Goal: Information Seeking & Learning: Learn about a topic

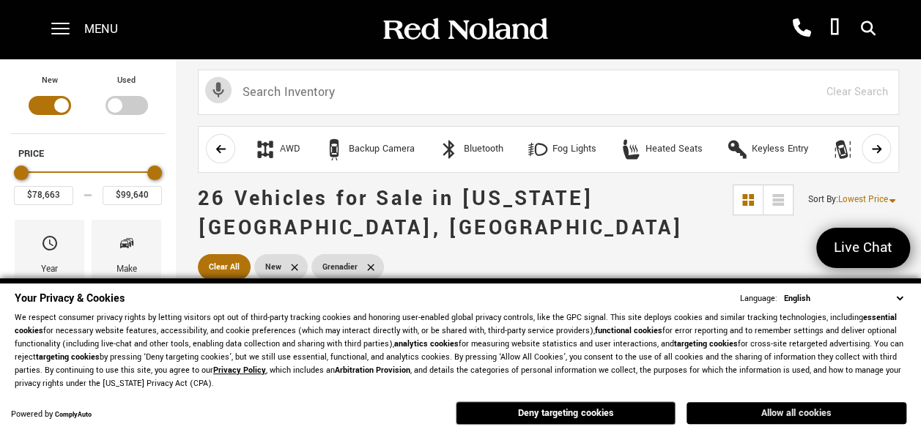
click at [690, 409] on button "Allow all cookies" at bounding box center [797, 413] width 220 height 22
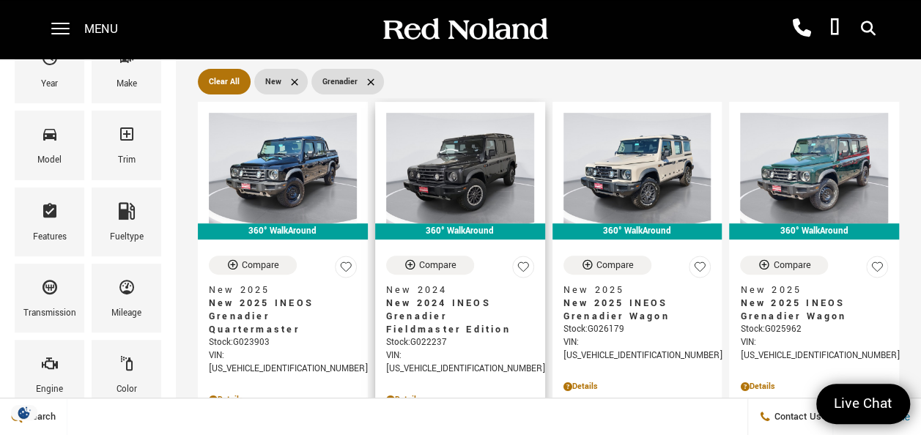
scroll to position [174, 0]
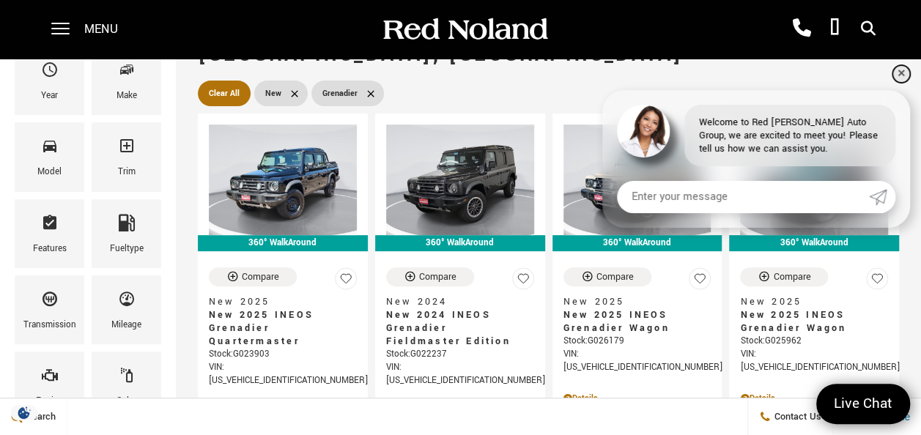
click at [904, 68] on link "✕" at bounding box center [902, 74] width 18 height 18
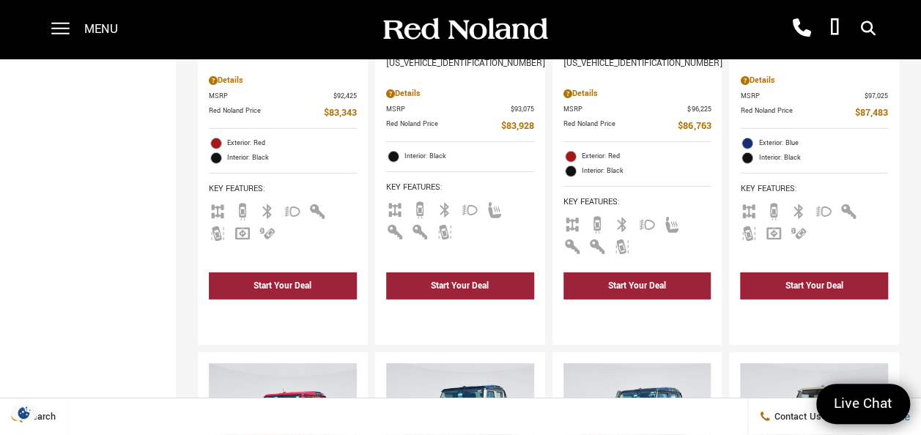
scroll to position [2347, 0]
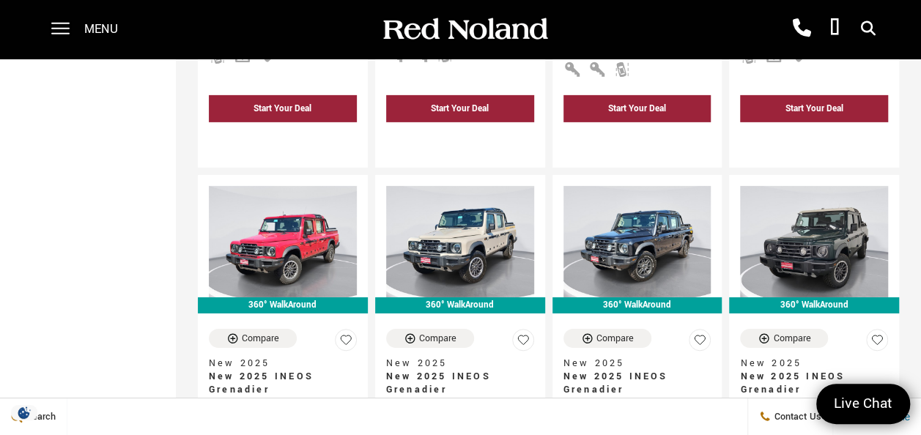
scroll to position [2323, 0]
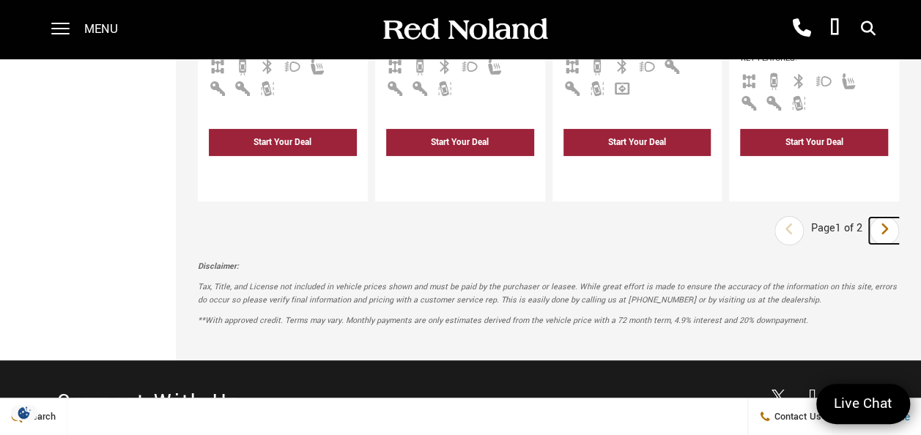
click at [901, 218] on link "Next" at bounding box center [885, 231] width 32 height 26
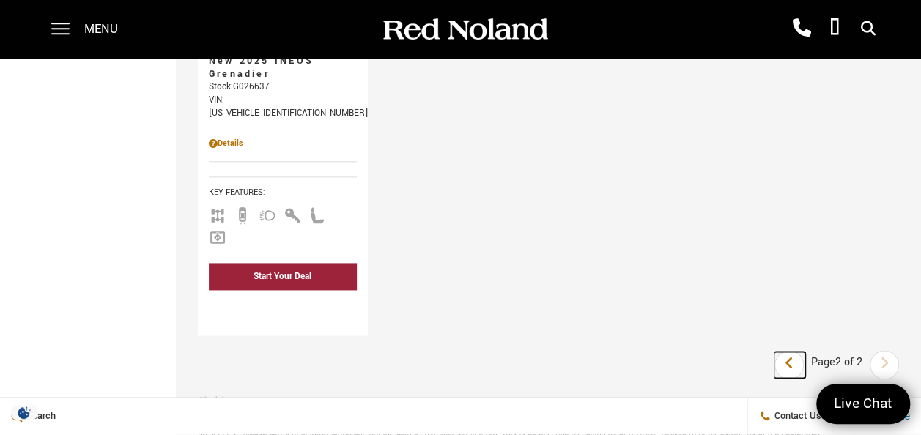
click at [805, 352] on link "Last" at bounding box center [790, 365] width 32 height 26
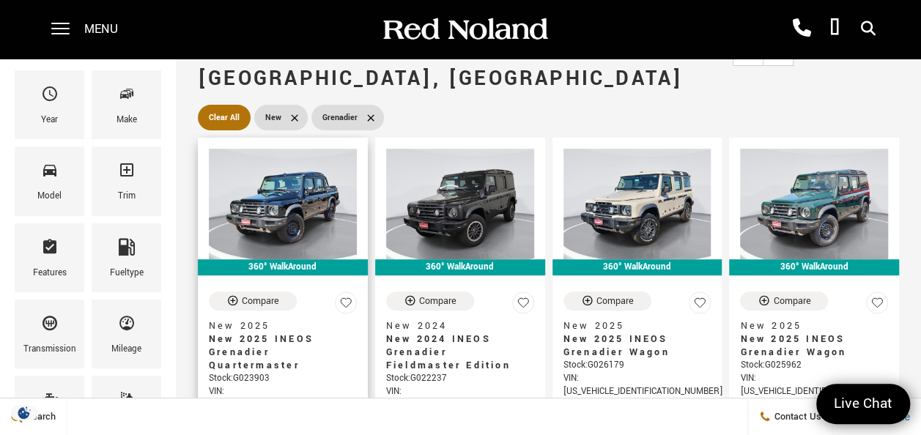
scroll to position [149, 0]
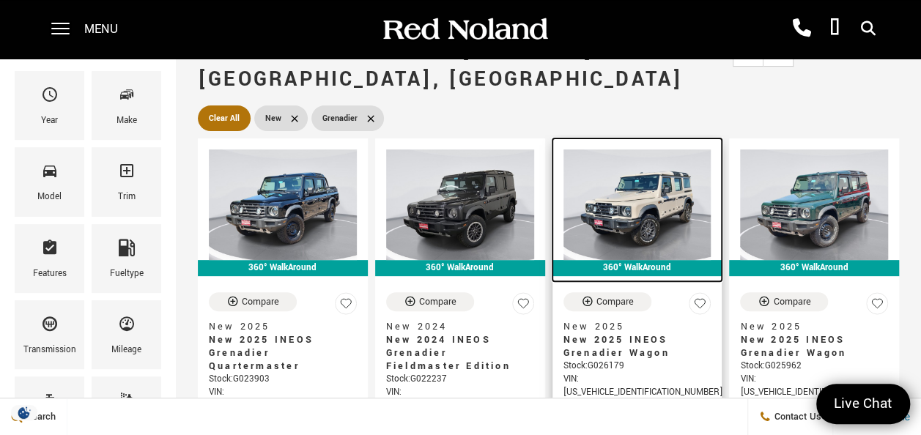
click at [629, 179] on img at bounding box center [638, 205] width 148 height 111
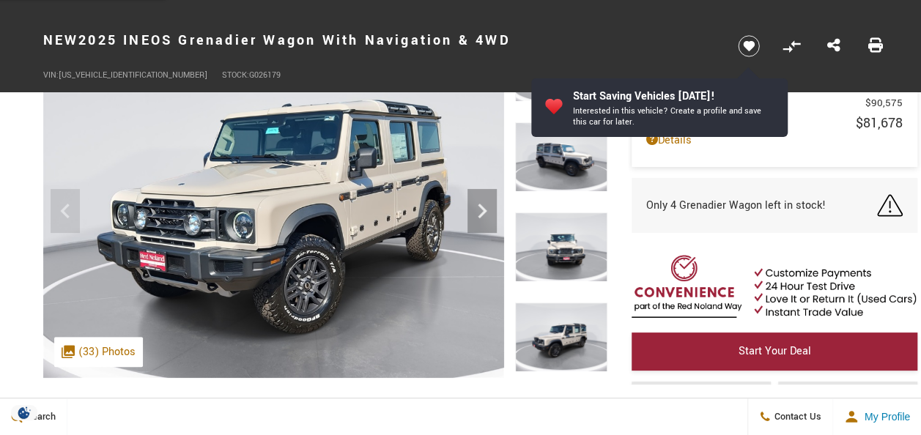
scroll to position [100, 0]
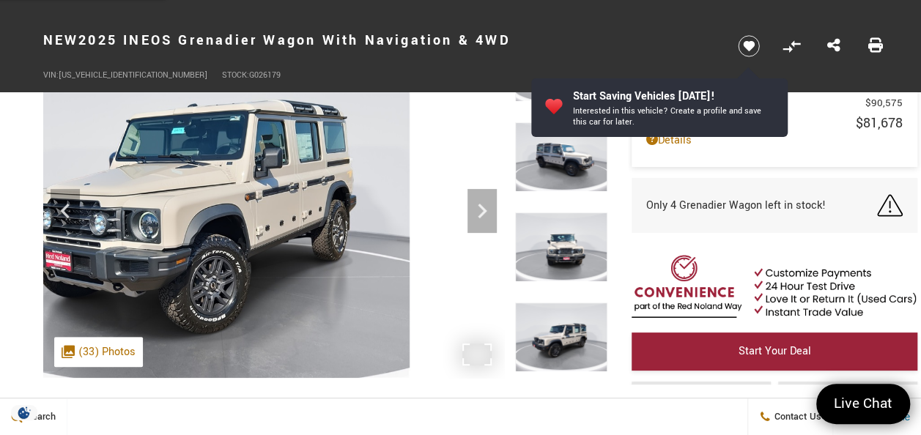
click at [290, 283] on img at bounding box center [179, 205] width 461 height 346
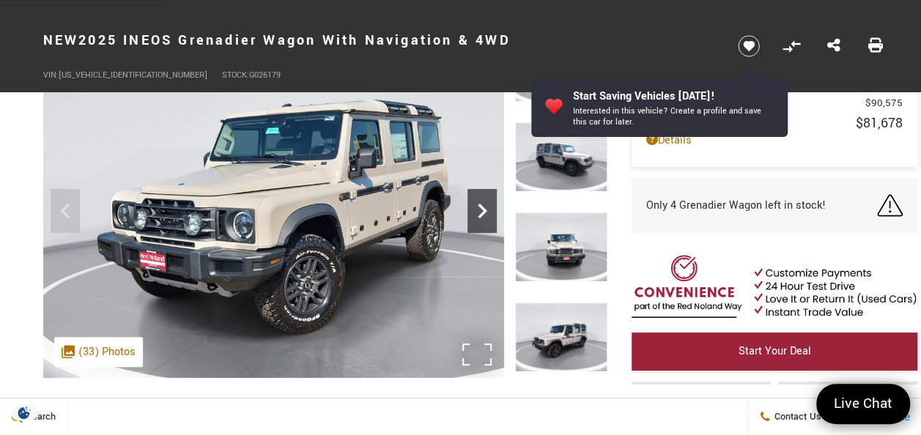
click at [487, 222] on icon "Next" at bounding box center [482, 210] width 29 height 29
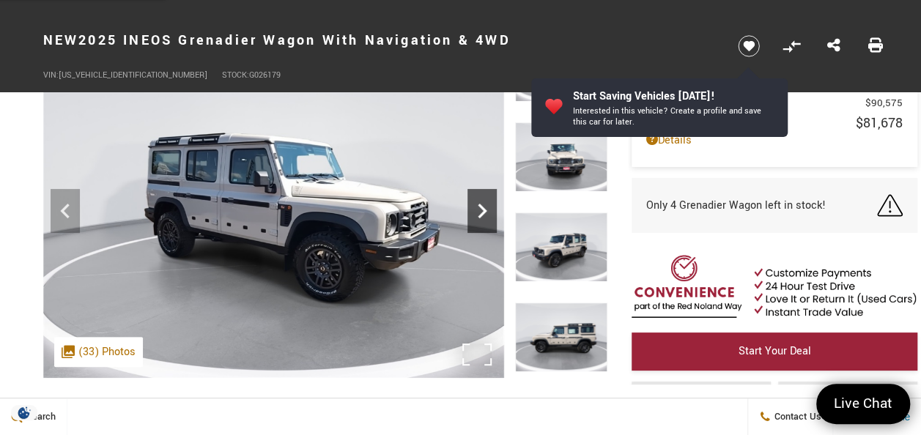
click at [487, 222] on icon "Next" at bounding box center [482, 210] width 29 height 29
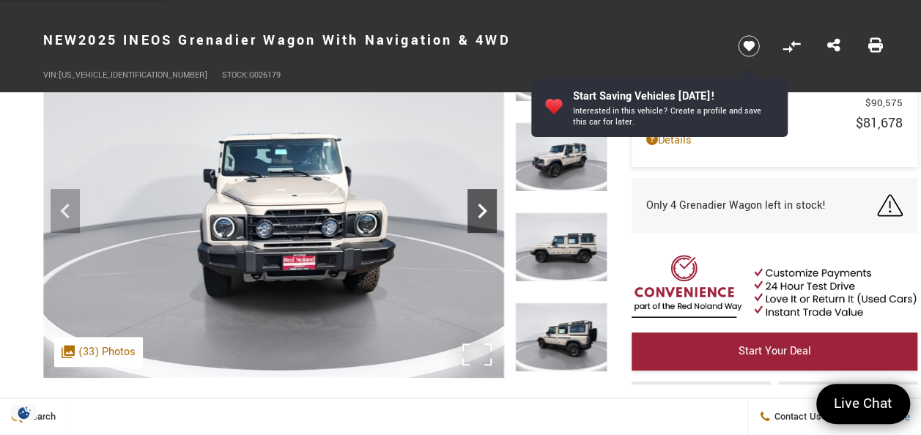
click at [487, 222] on icon "Next" at bounding box center [482, 210] width 29 height 29
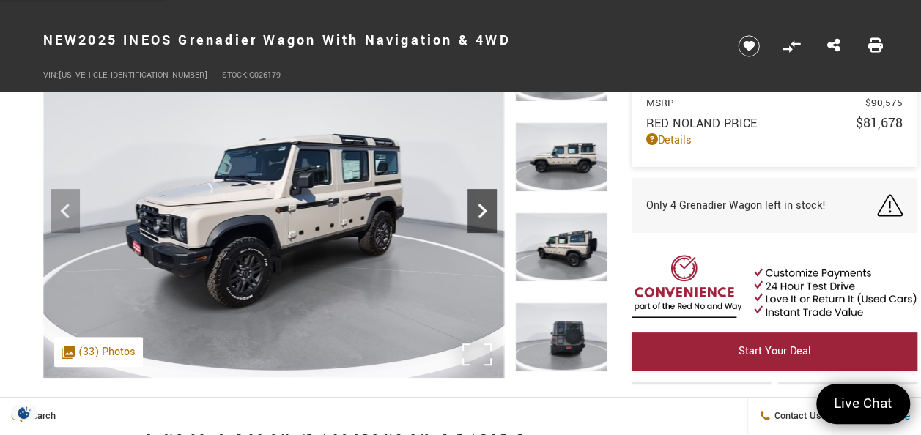
click at [487, 222] on icon "Next" at bounding box center [482, 210] width 29 height 29
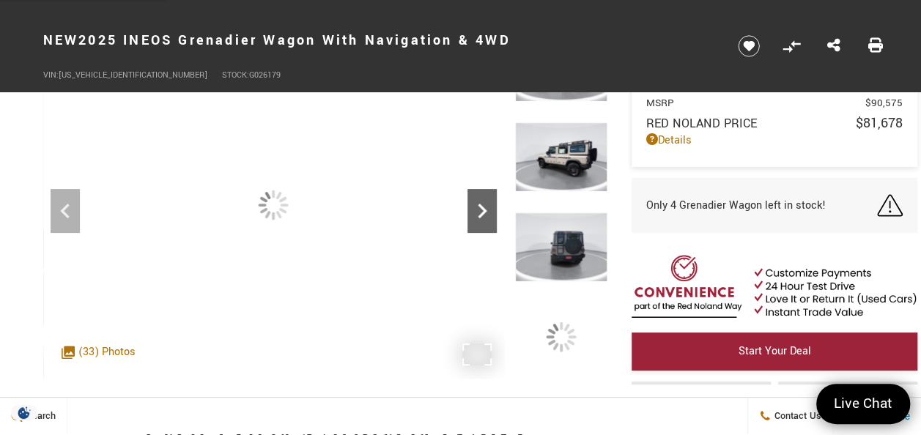
click at [487, 222] on icon "Next" at bounding box center [482, 210] width 29 height 29
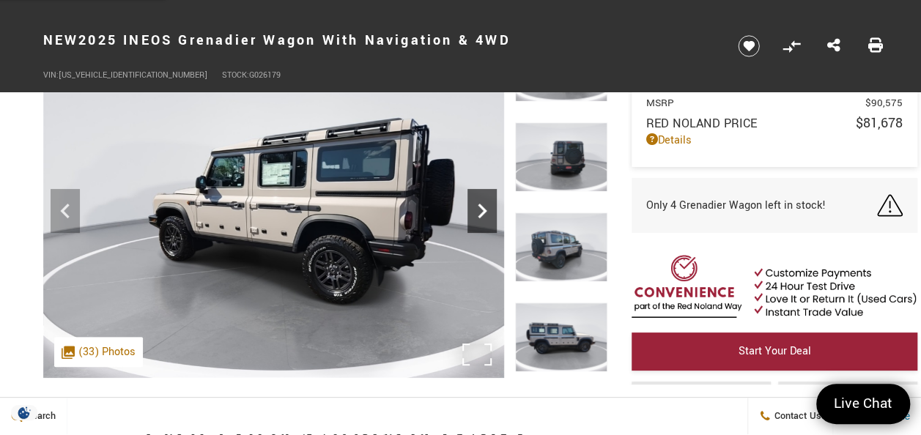
click at [487, 222] on icon "Next" at bounding box center [482, 210] width 29 height 29
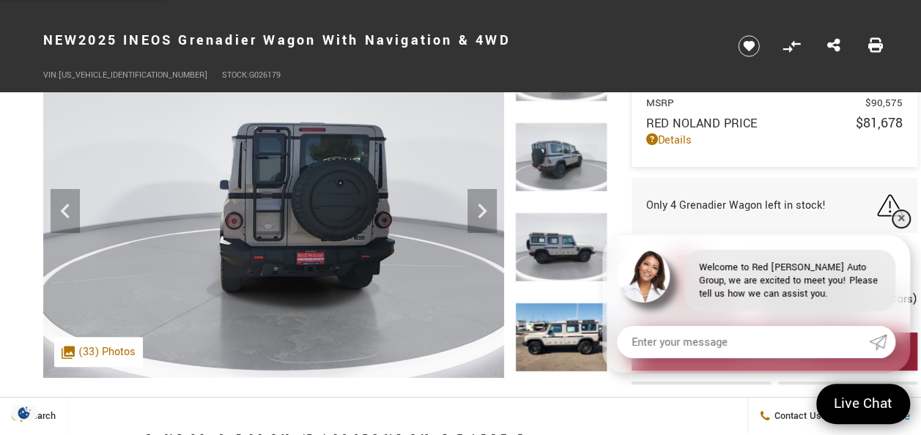
click at [896, 224] on link "✕" at bounding box center [902, 219] width 18 height 18
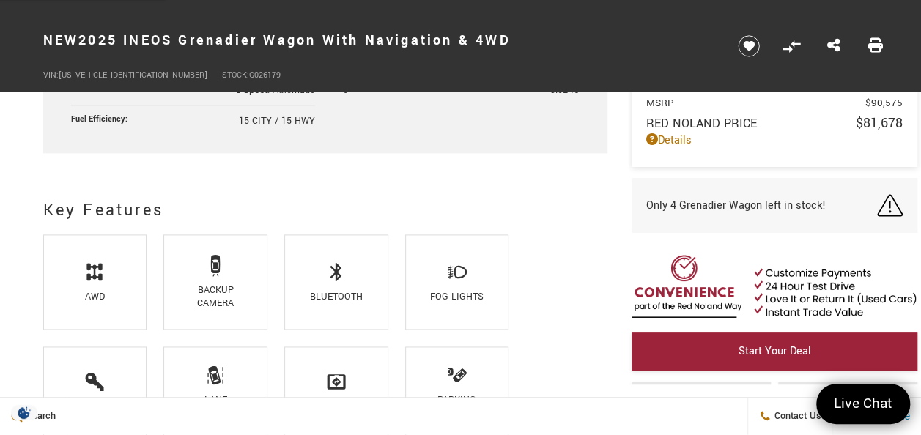
scroll to position [1004, 0]
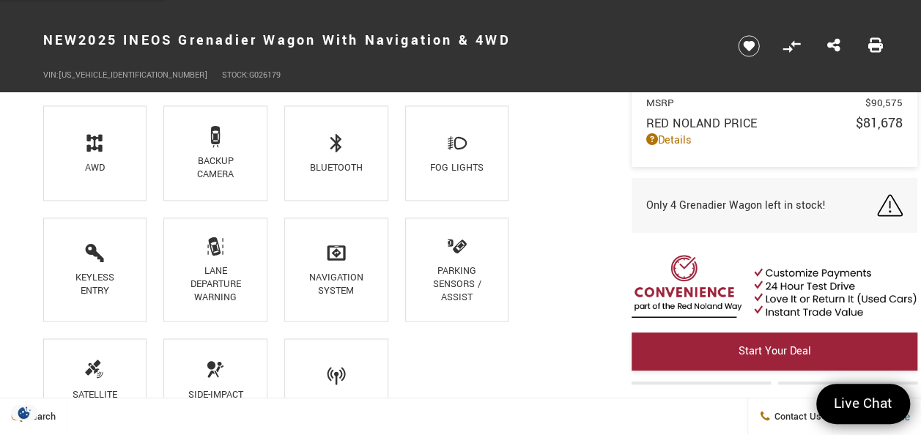
click at [128, 162] on div "AWD" at bounding box center [95, 167] width 68 height 13
click at [254, 142] on li "Backup Camera" at bounding box center [215, 153] width 104 height 95
click at [324, 151] on li "Bluetooth" at bounding box center [336, 153] width 104 height 95
click at [431, 139] on li "Fog Lights" at bounding box center [457, 153] width 104 height 95
click at [435, 317] on li "Parking Sensors / Assist" at bounding box center [457, 270] width 104 height 104
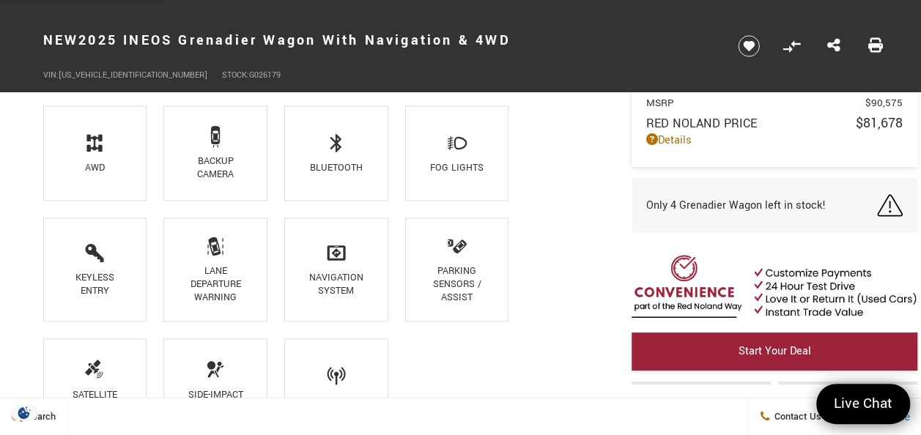
click at [288, 295] on li "Navigation System" at bounding box center [336, 270] width 104 height 104
click at [197, 289] on div "Lane Departure Warning" at bounding box center [215, 285] width 68 height 40
click at [98, 292] on div "Keyless Entry" at bounding box center [95, 284] width 68 height 26
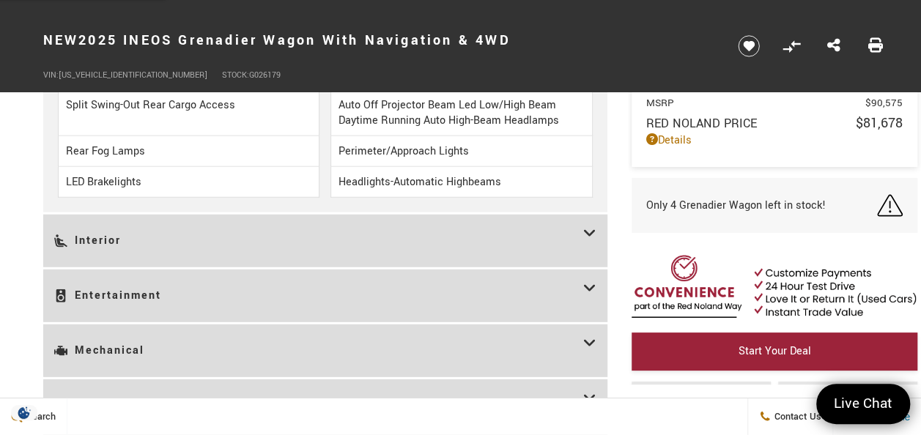
scroll to position [1923, 0]
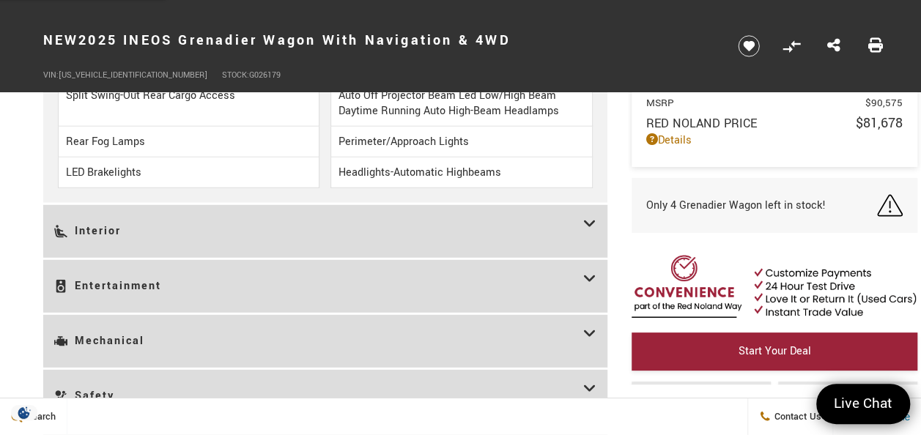
click at [164, 191] on div "Exterior Steel Spare Wheel Full-Size Spare Tire Stored Underbody w/Crankdown Bl…" at bounding box center [325, 165] width 564 height 736
click at [167, 219] on h3 "Interior" at bounding box center [318, 231] width 529 height 31
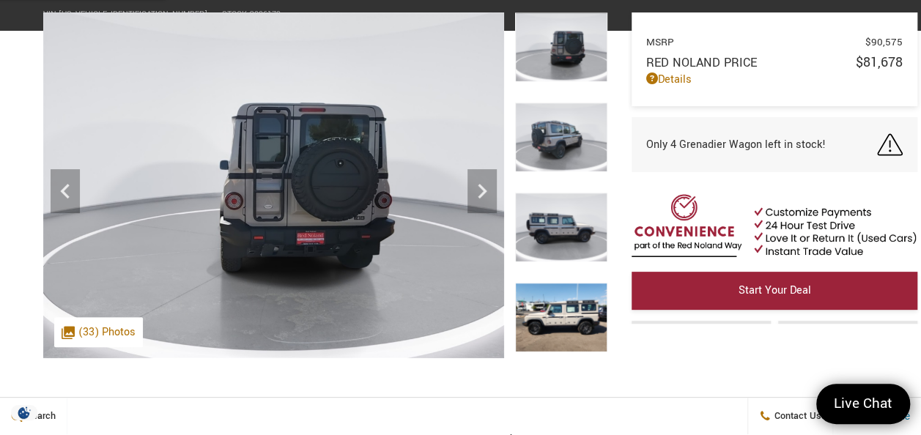
scroll to position [0, 0]
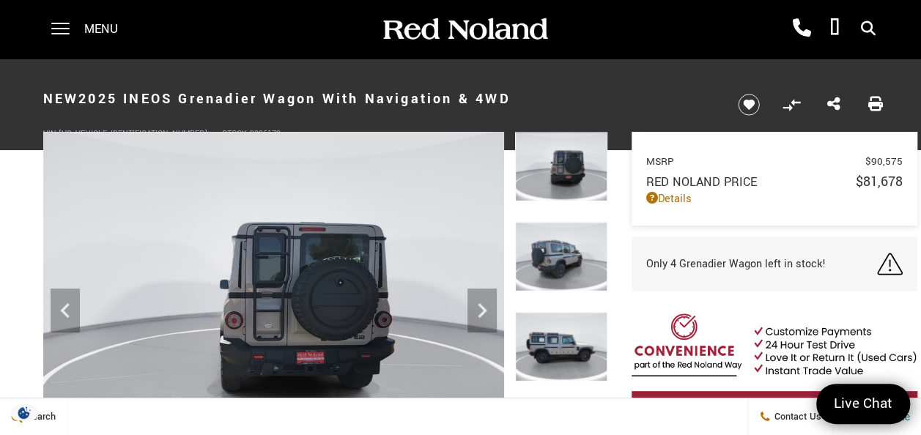
click at [501, 295] on img at bounding box center [273, 305] width 461 height 346
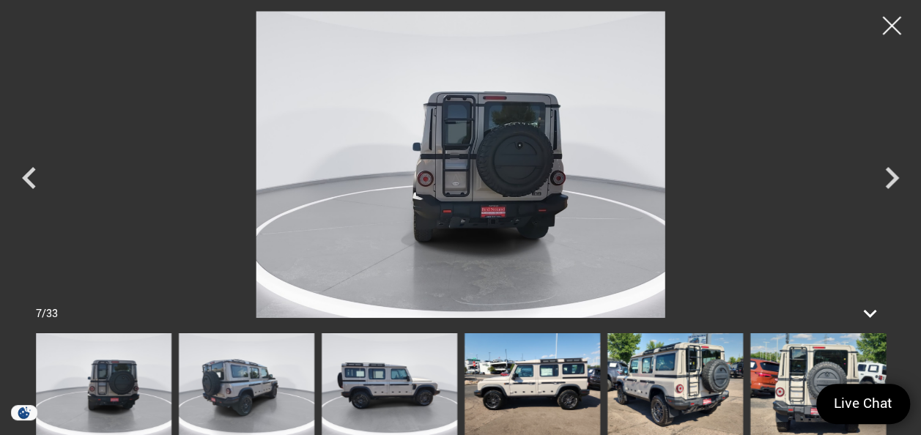
click at [477, 396] on img at bounding box center [533, 384] width 136 height 102
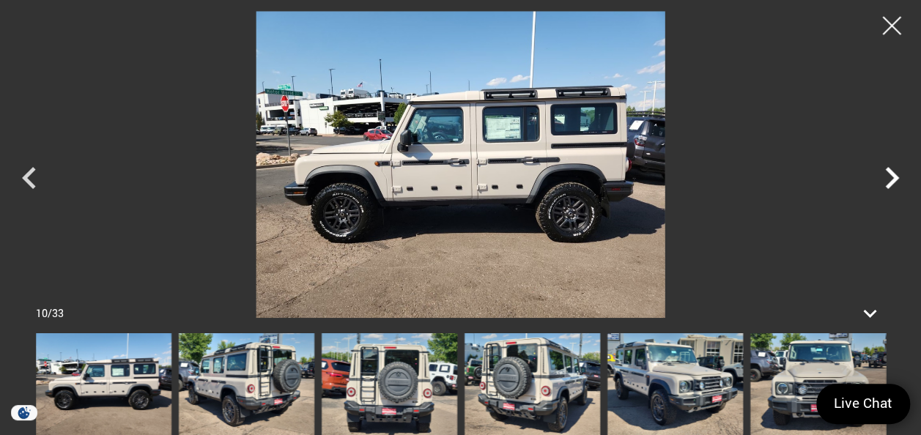
click at [879, 187] on icon "Next" at bounding box center [892, 178] width 44 height 44
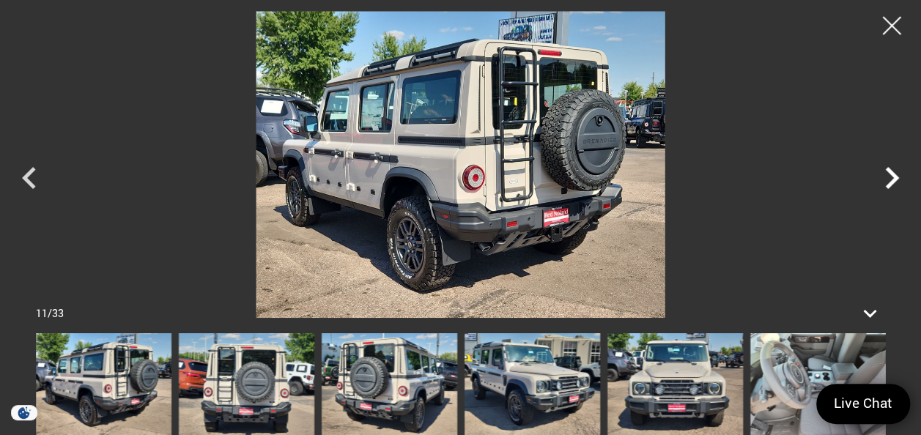
click at [879, 187] on icon "Next" at bounding box center [892, 178] width 44 height 44
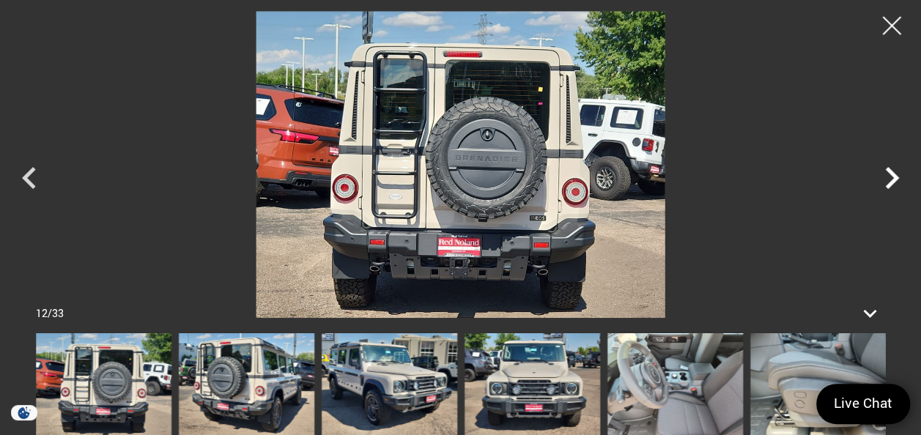
click at [879, 187] on icon "Next" at bounding box center [892, 178] width 44 height 44
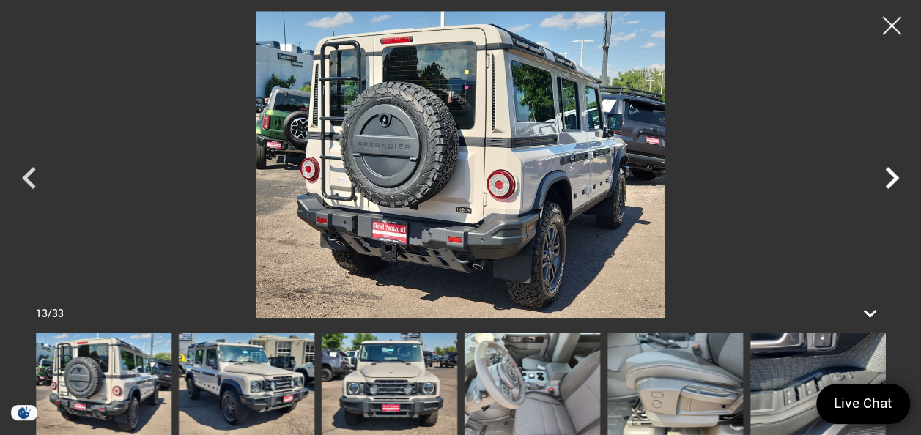
click at [879, 187] on icon "Next" at bounding box center [892, 178] width 44 height 44
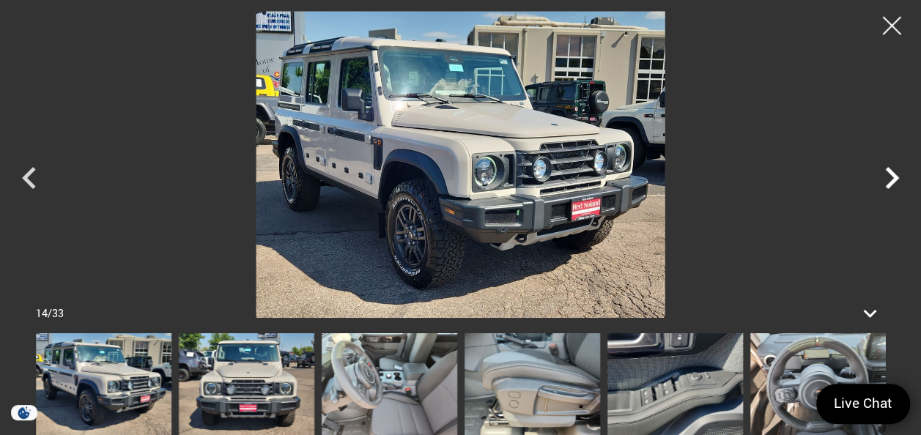
click at [879, 187] on icon "Next" at bounding box center [892, 178] width 44 height 44
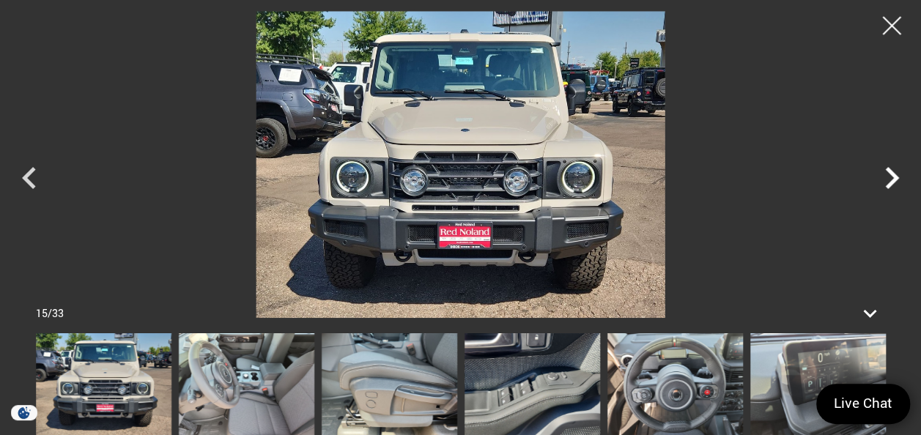
click at [879, 187] on icon "Next" at bounding box center [892, 178] width 44 height 44
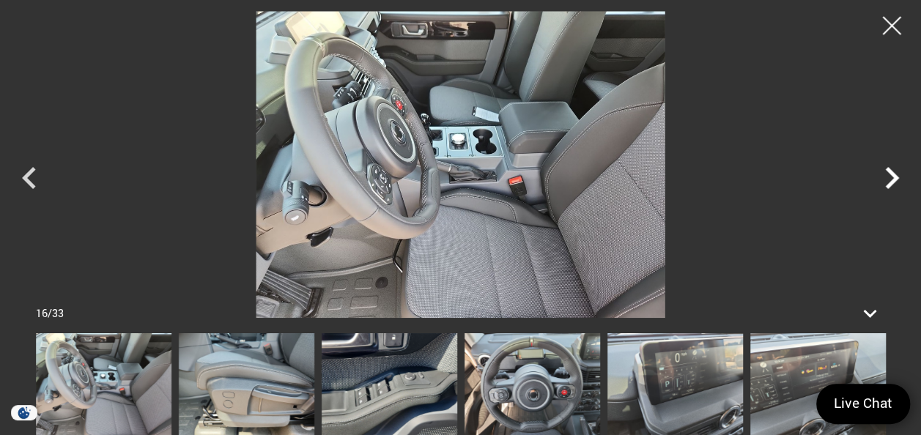
click at [879, 187] on icon "Next" at bounding box center [892, 178] width 44 height 44
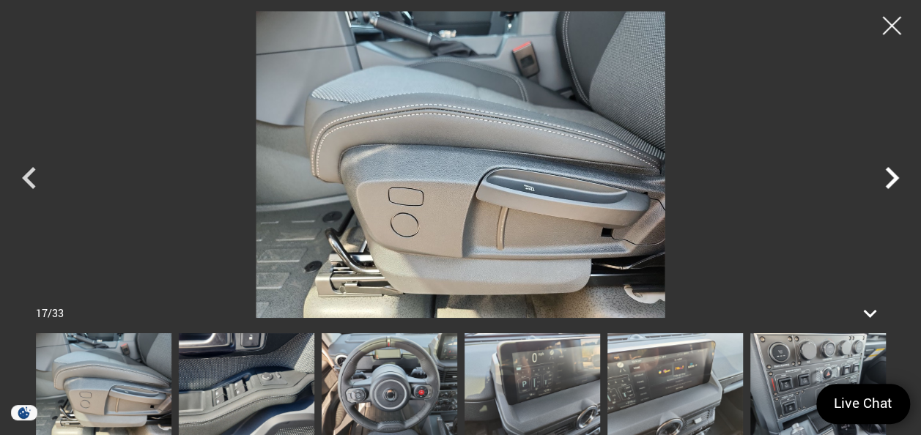
click at [879, 187] on icon "Next" at bounding box center [892, 178] width 44 height 44
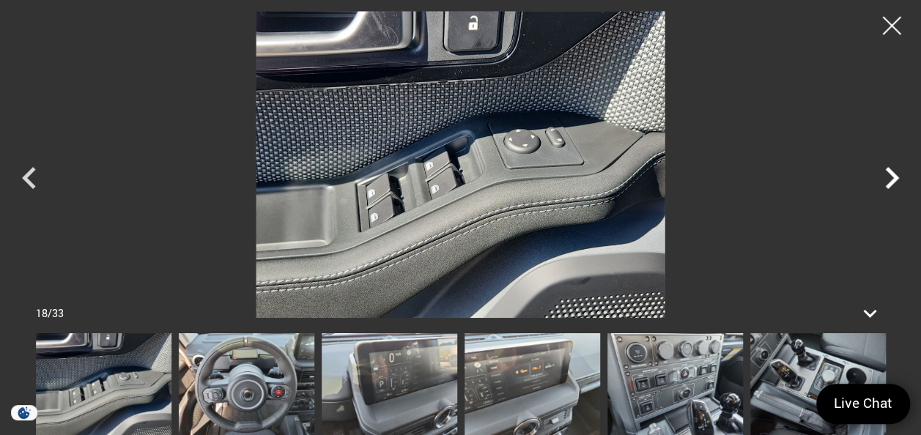
click at [879, 187] on icon "Next" at bounding box center [892, 178] width 44 height 44
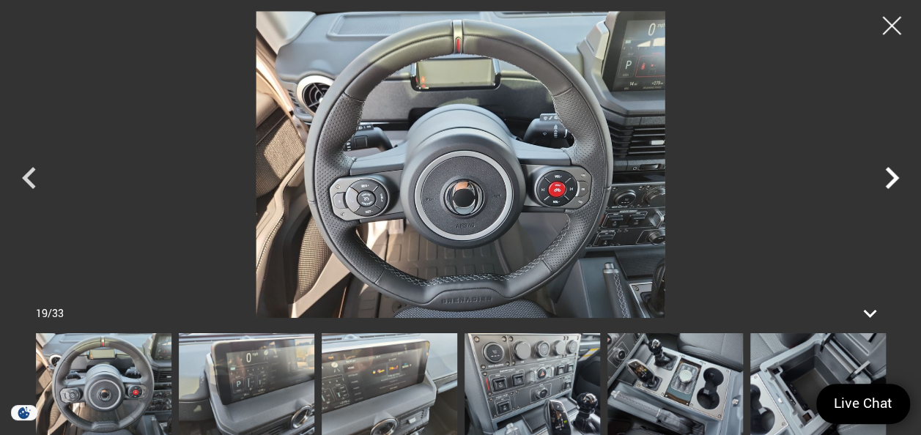
click at [879, 187] on icon "Next" at bounding box center [892, 178] width 44 height 44
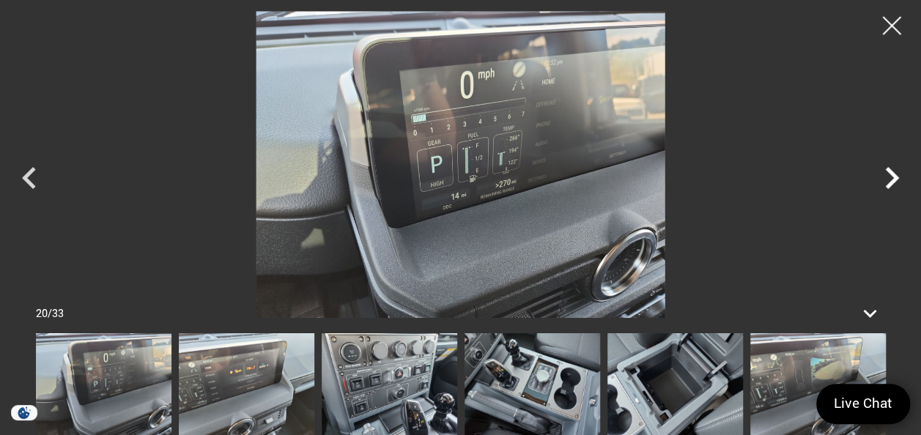
click at [879, 187] on icon "Next" at bounding box center [892, 178] width 44 height 44
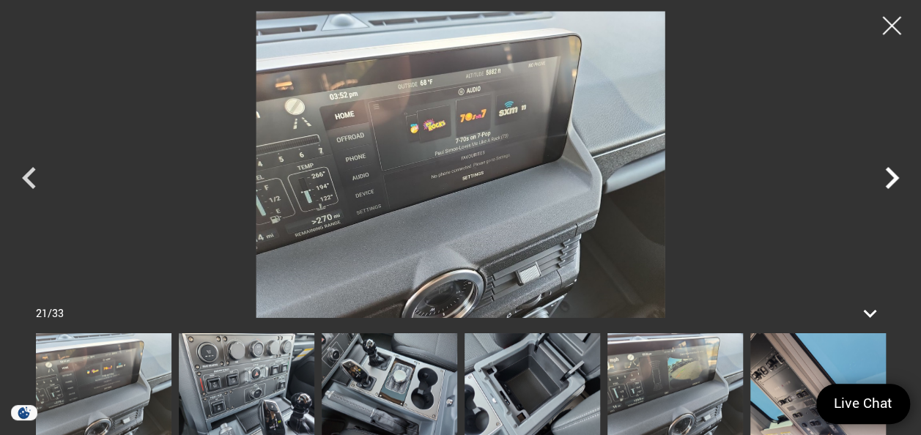
click at [879, 187] on icon "Next" at bounding box center [892, 178] width 44 height 44
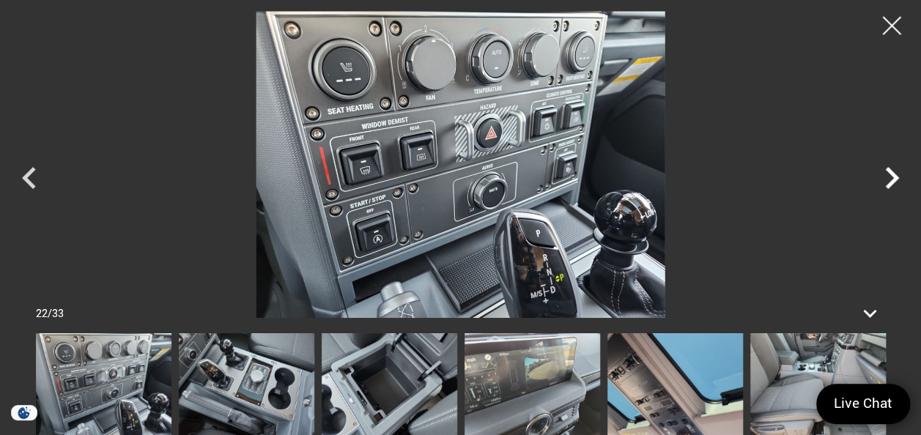
click at [879, 187] on icon "Next" at bounding box center [892, 178] width 44 height 44
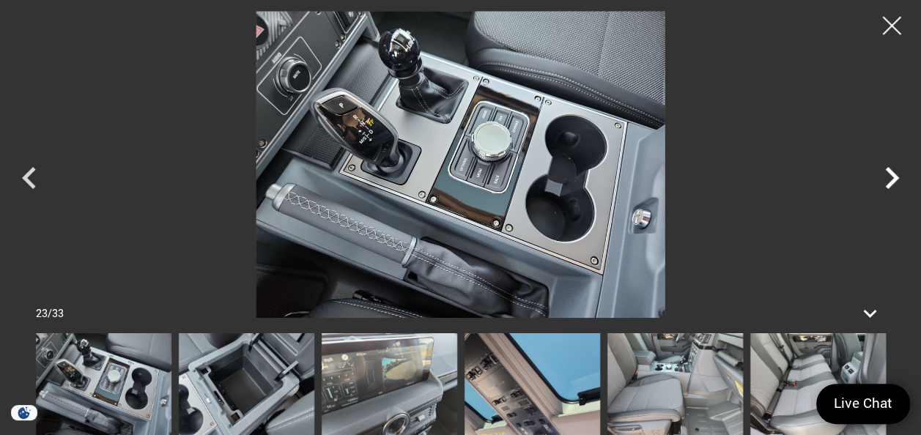
click at [879, 187] on icon "Next" at bounding box center [892, 178] width 44 height 44
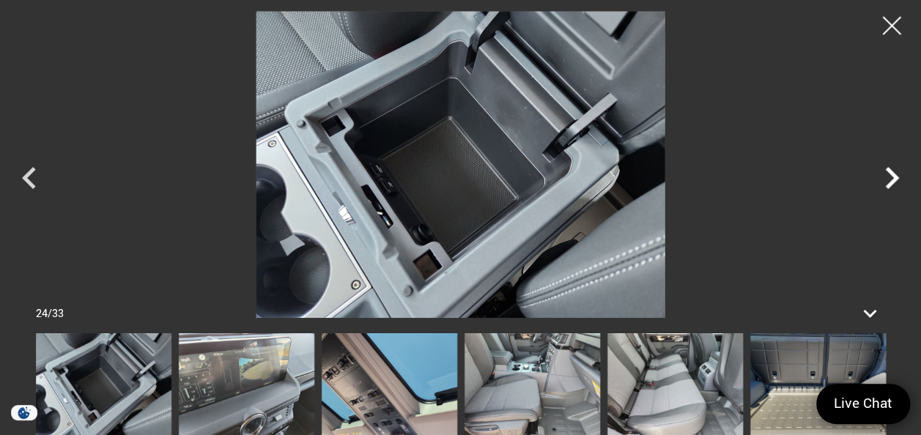
click at [879, 187] on icon "Next" at bounding box center [892, 178] width 44 height 44
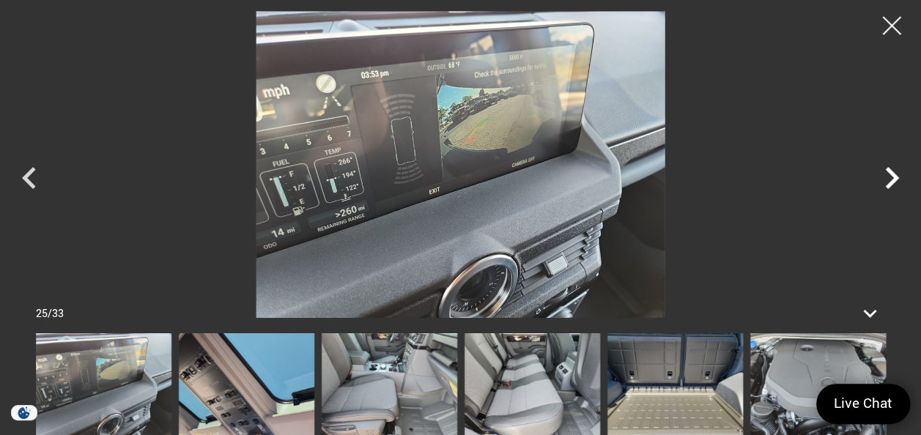
click at [879, 187] on icon "Next" at bounding box center [892, 178] width 44 height 44
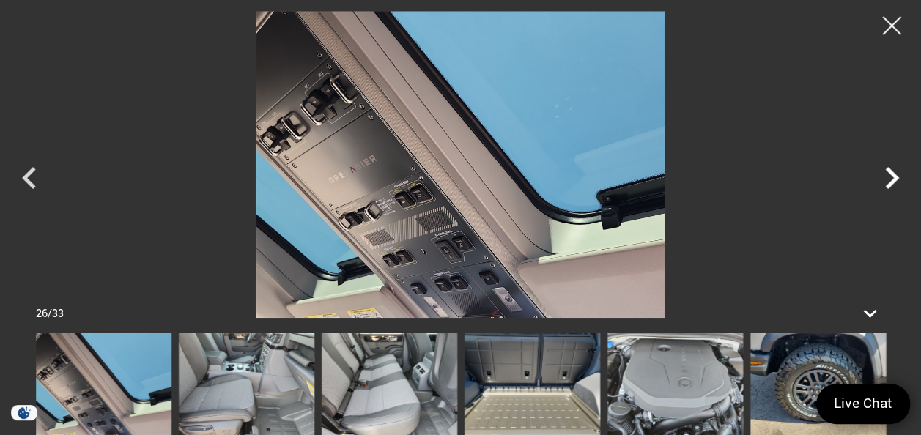
click at [879, 187] on icon "Next" at bounding box center [892, 178] width 44 height 44
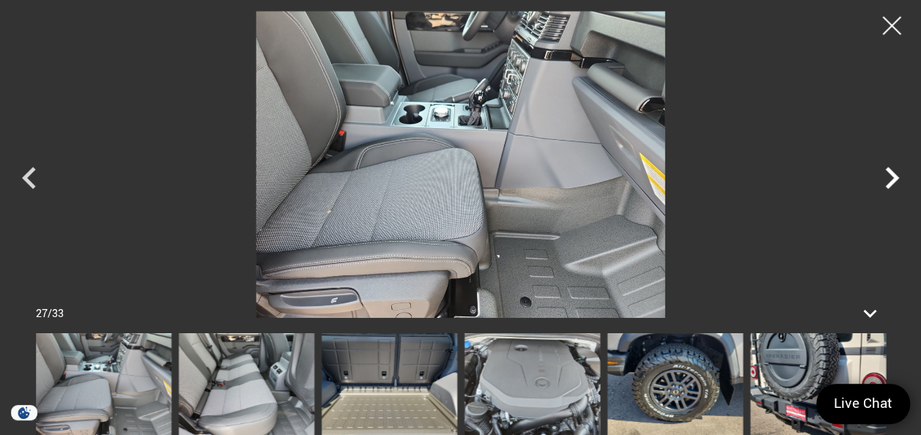
click at [879, 187] on icon "Next" at bounding box center [892, 178] width 44 height 44
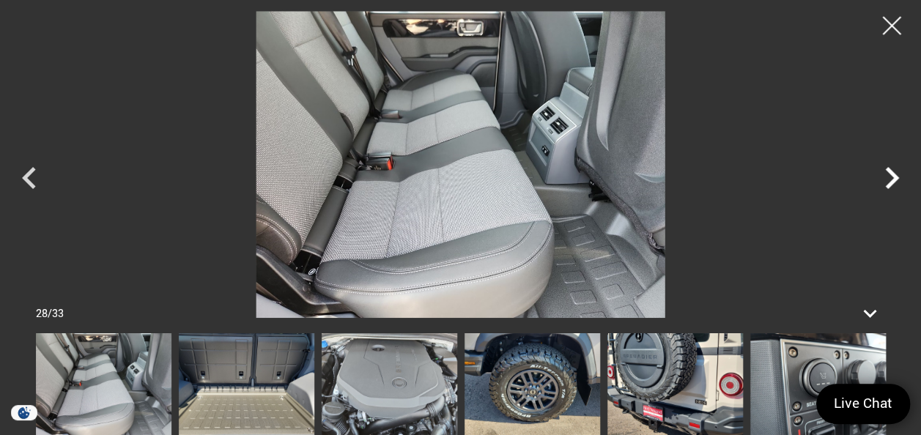
click at [879, 187] on icon "Next" at bounding box center [892, 178] width 44 height 44
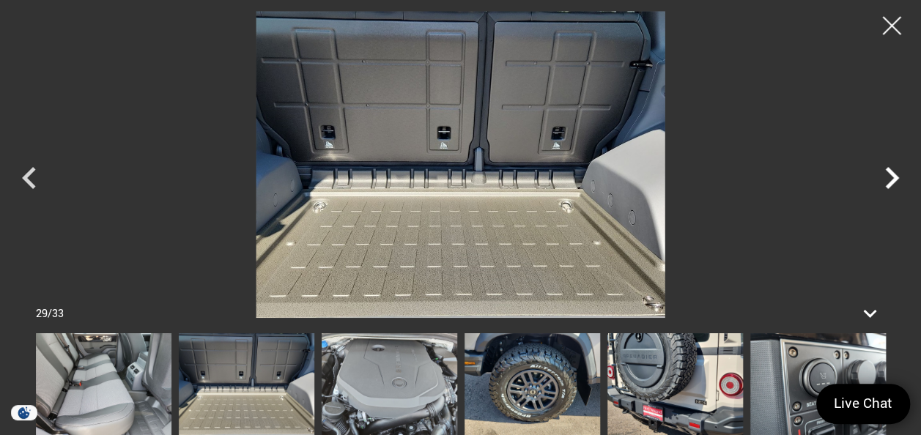
click at [879, 187] on icon "Next" at bounding box center [892, 178] width 44 height 44
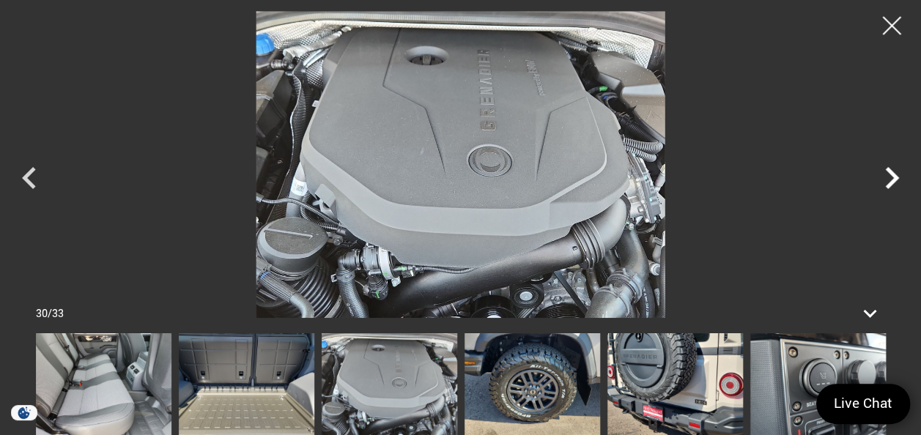
click at [879, 187] on icon "Next" at bounding box center [892, 178] width 44 height 44
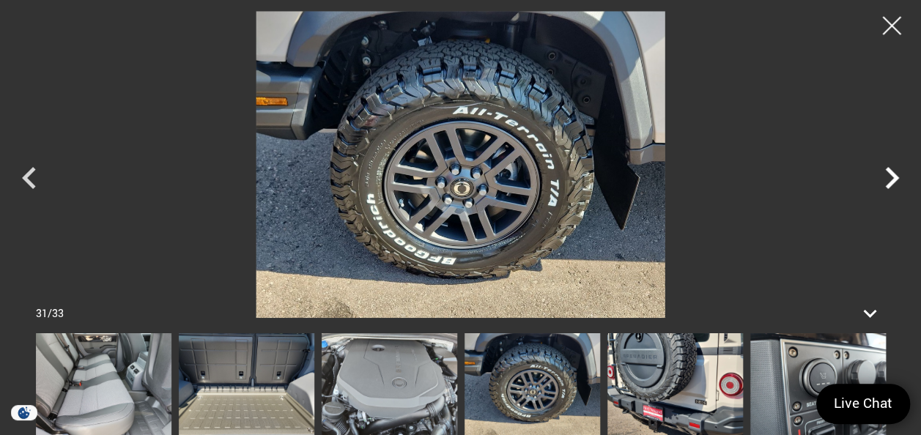
click at [879, 187] on icon "Next" at bounding box center [892, 178] width 44 height 44
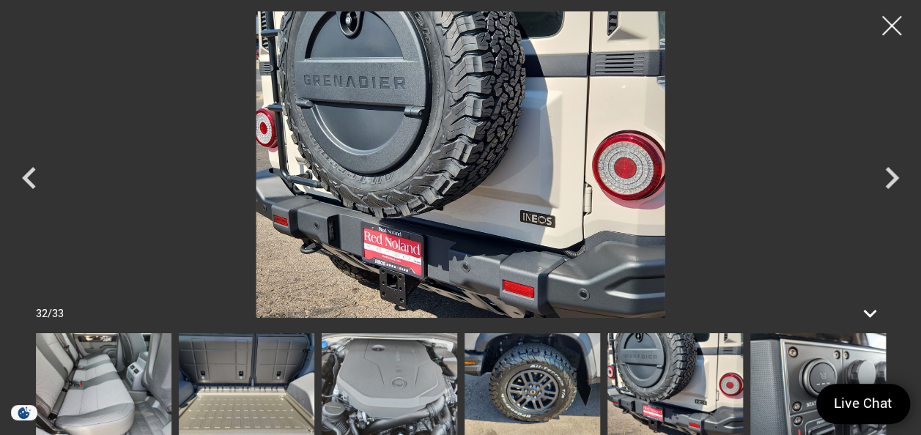
click at [885, 29] on div at bounding box center [892, 26] width 39 height 39
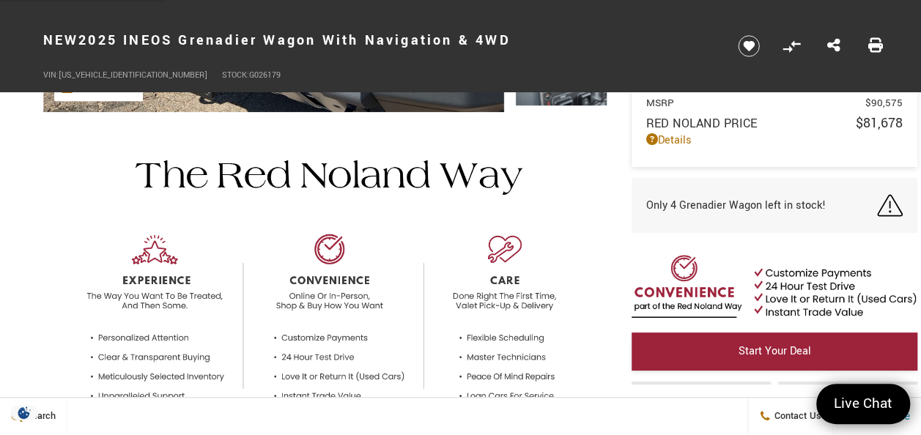
scroll to position [374, 0]
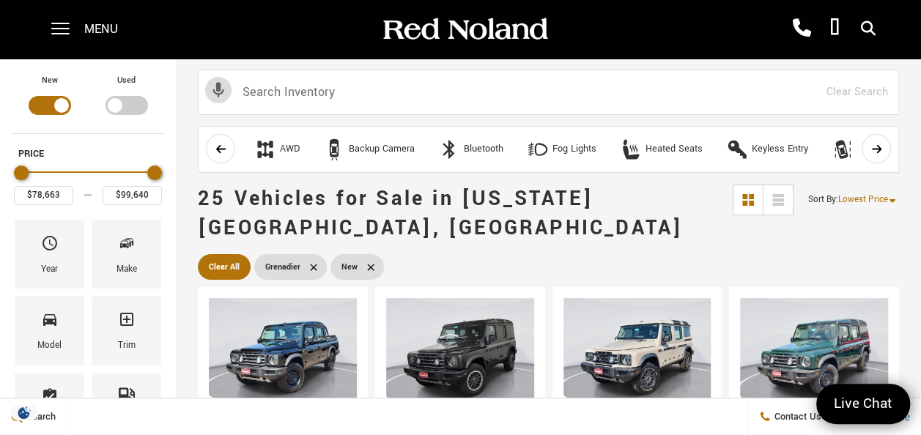
click at [126, 100] on div "Filter by Vehicle Type" at bounding box center [127, 105] width 43 height 19
type input "$70,678"
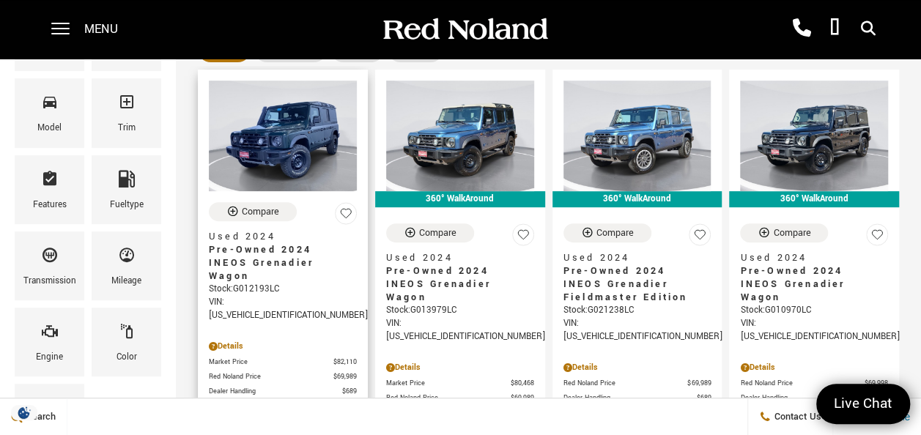
scroll to position [220, 0]
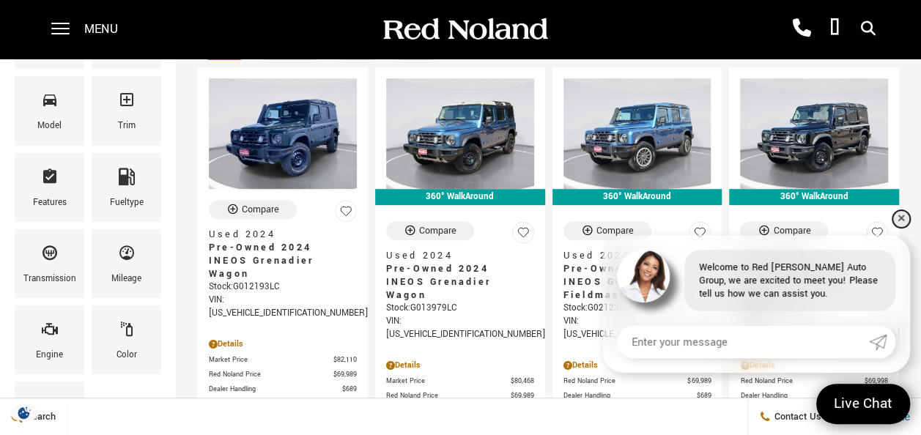
click at [896, 220] on link "✕" at bounding box center [902, 219] width 18 height 18
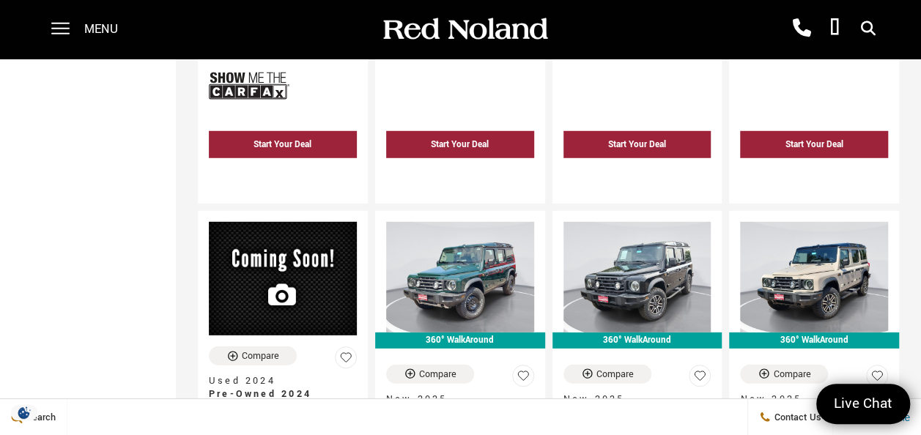
scroll to position [1998, 0]
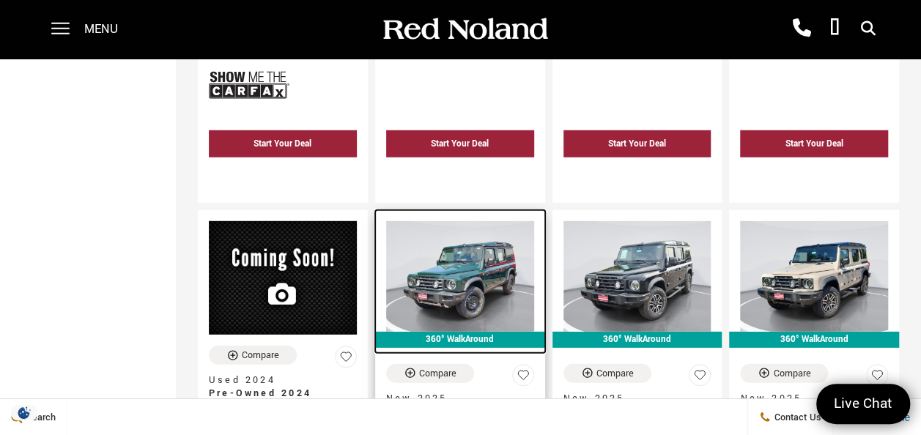
click at [484, 221] on img at bounding box center [460, 276] width 148 height 111
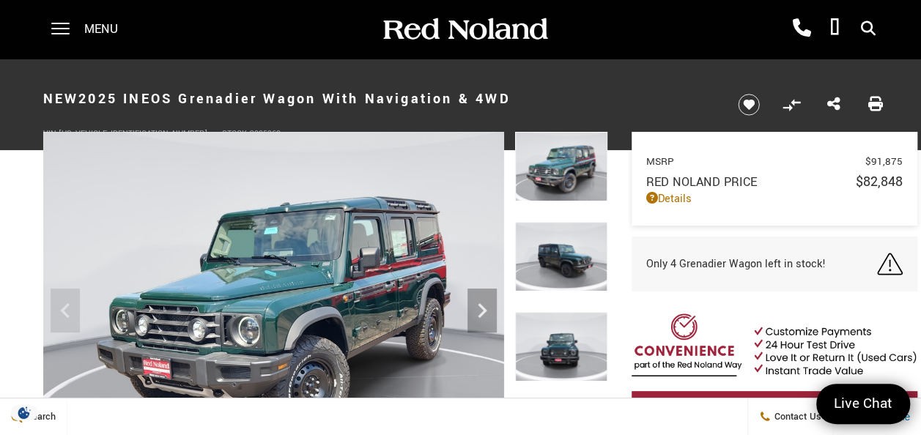
click at [501, 303] on img at bounding box center [273, 305] width 461 height 346
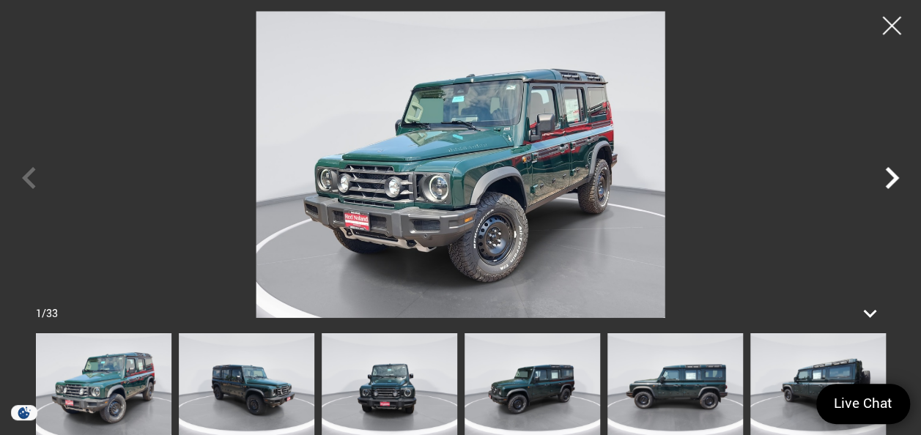
click at [881, 193] on icon "Next" at bounding box center [892, 178] width 44 height 44
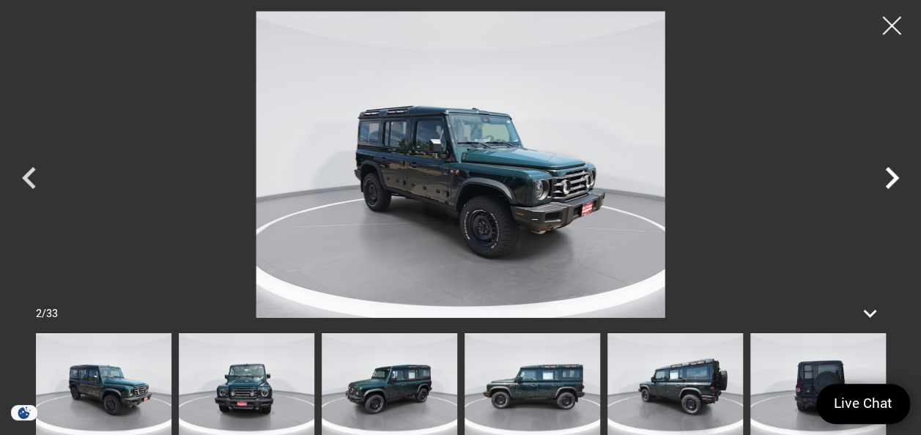
click at [881, 193] on icon "Next" at bounding box center [892, 178] width 44 height 44
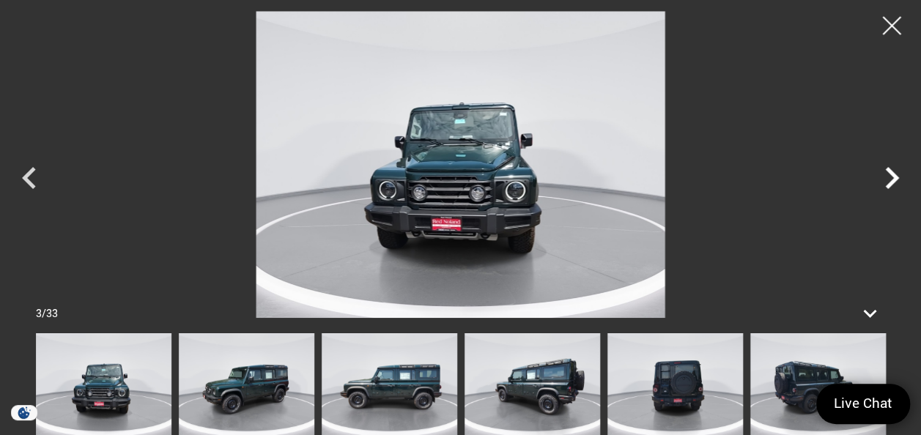
click at [881, 193] on icon "Next" at bounding box center [892, 178] width 44 height 44
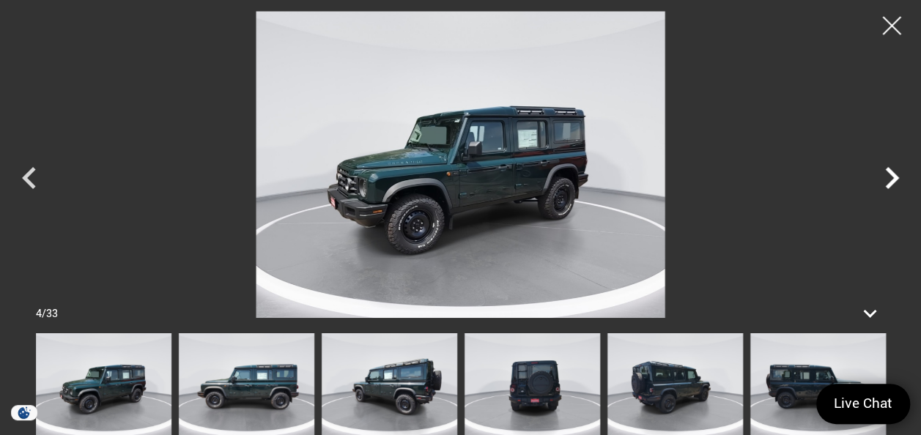
click at [881, 193] on icon "Next" at bounding box center [892, 178] width 44 height 44
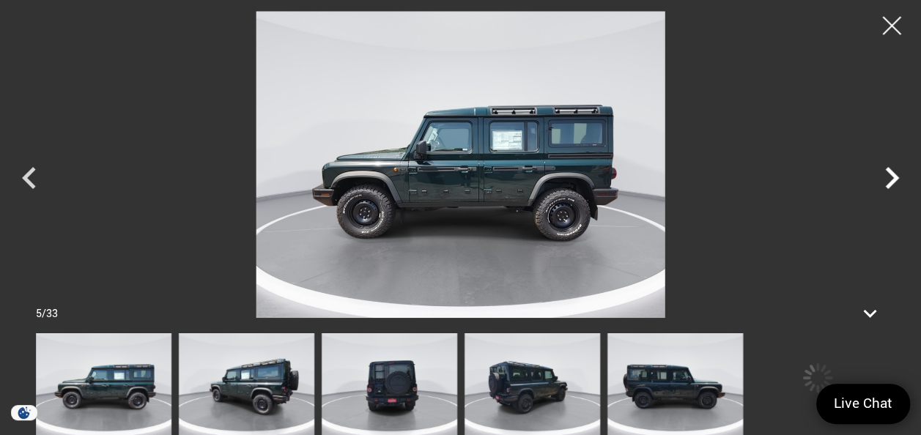
click at [881, 193] on icon "Next" at bounding box center [892, 178] width 44 height 44
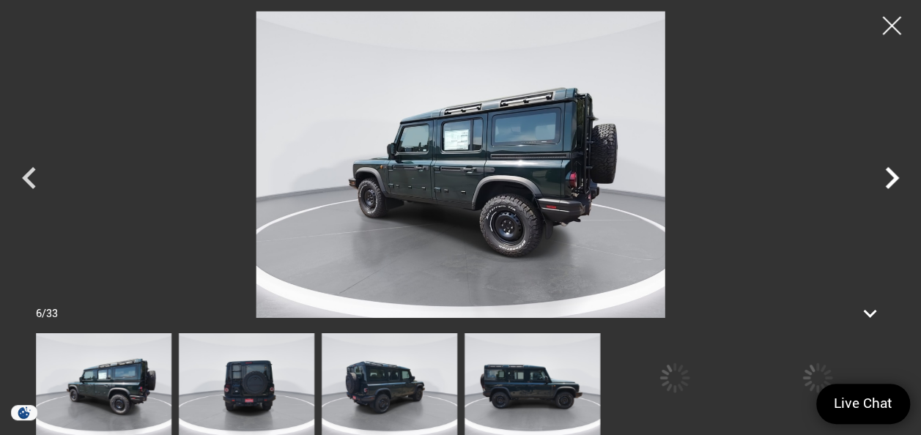
click at [881, 193] on icon "Next" at bounding box center [892, 178] width 44 height 44
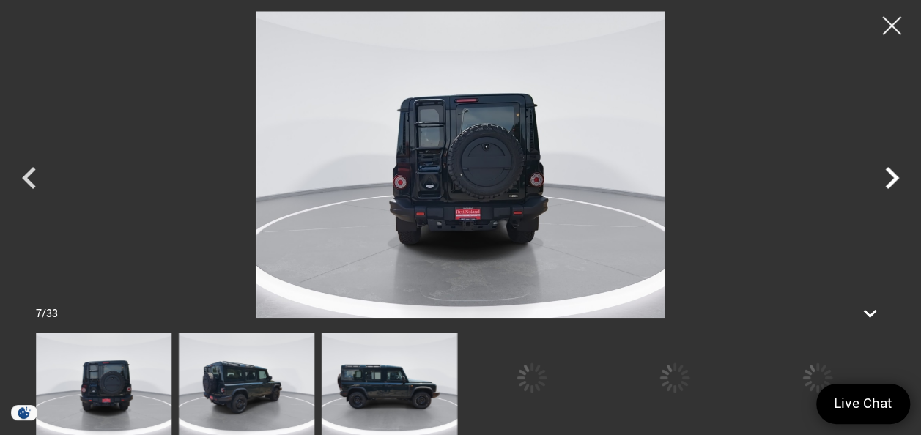
click at [879, 188] on icon "Next" at bounding box center [892, 178] width 44 height 44
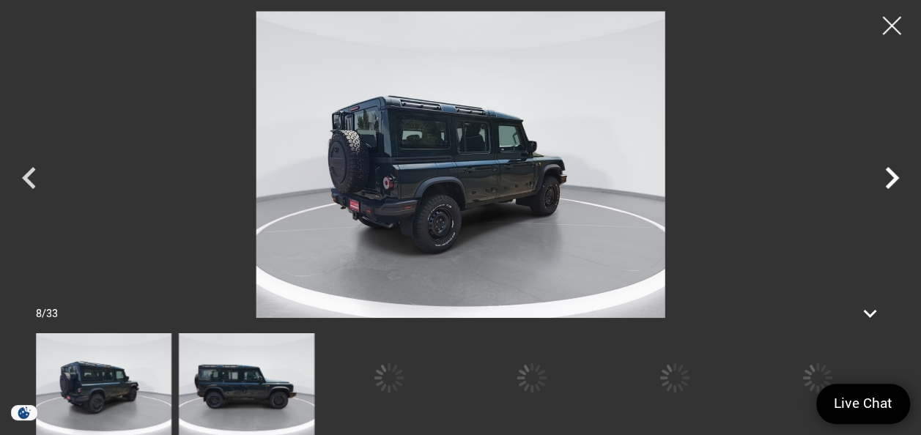
click at [879, 183] on icon "Next" at bounding box center [892, 178] width 44 height 44
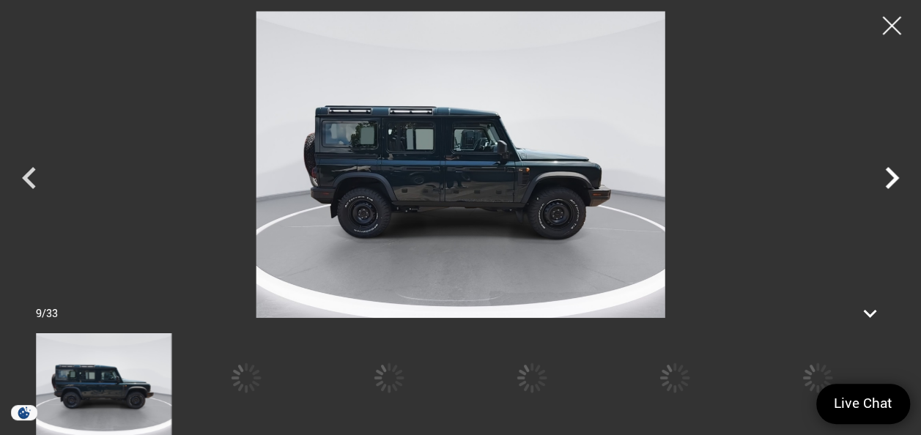
click at [879, 182] on icon "Next" at bounding box center [892, 178] width 44 height 44
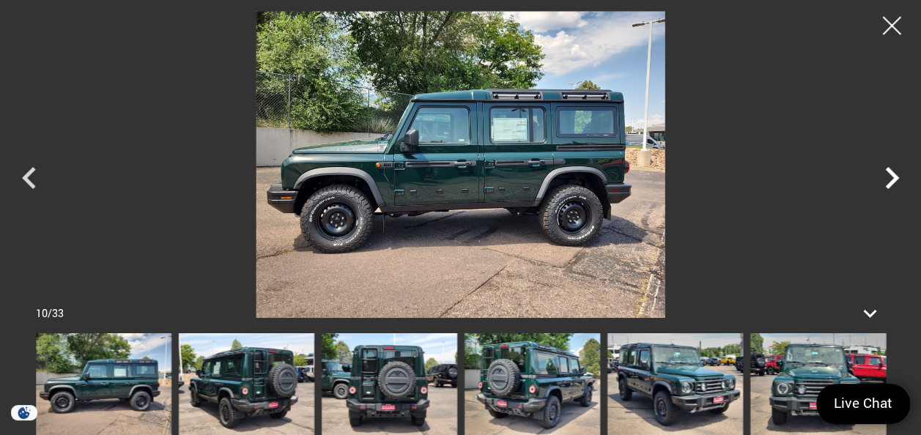
click at [879, 182] on icon "Next" at bounding box center [892, 178] width 44 height 44
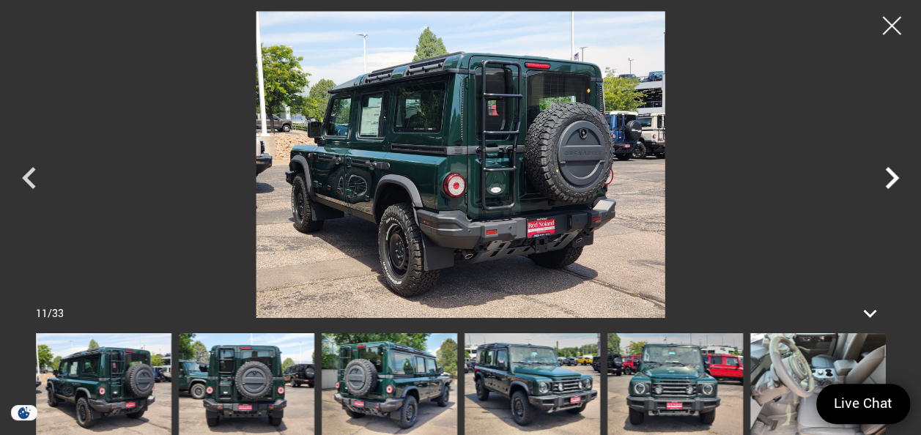
click at [879, 182] on icon "Next" at bounding box center [892, 178] width 44 height 44
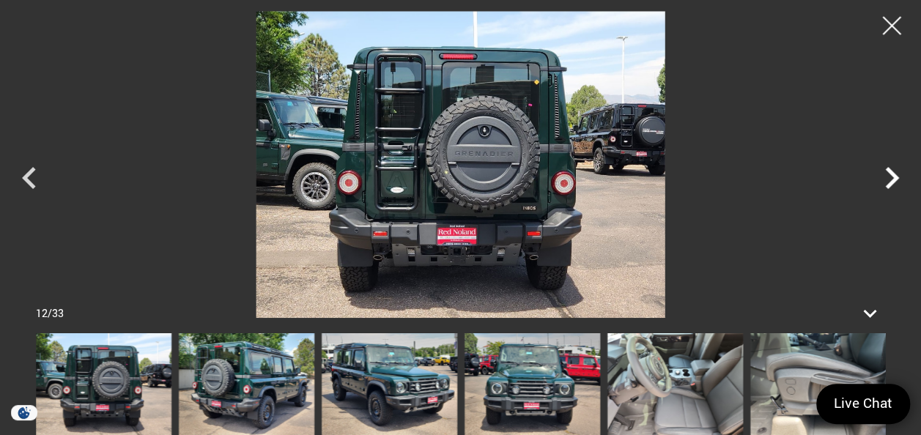
click at [879, 182] on icon "Next" at bounding box center [892, 178] width 44 height 44
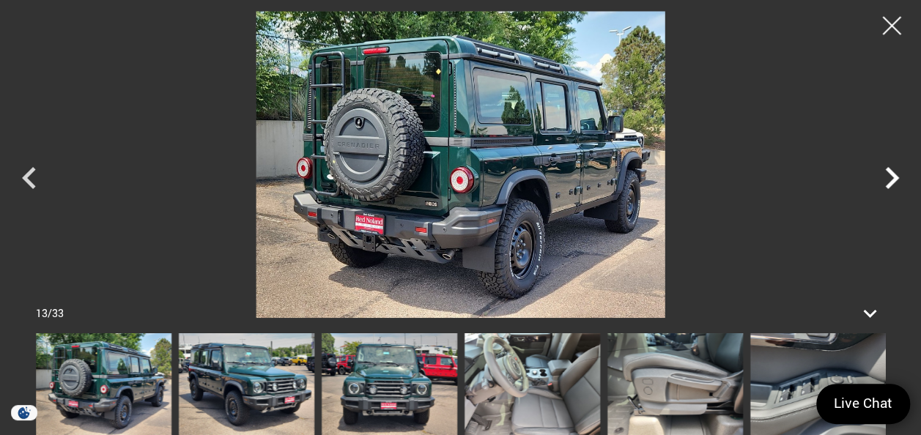
click at [879, 182] on icon "Next" at bounding box center [892, 178] width 44 height 44
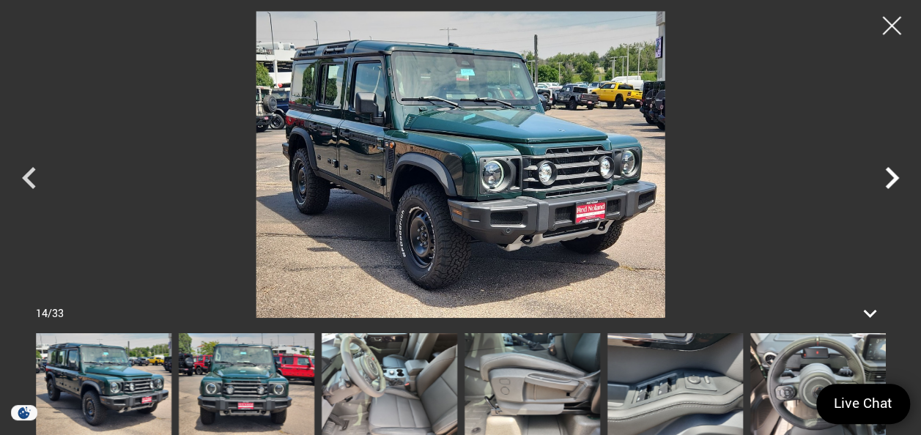
click at [879, 182] on icon "Next" at bounding box center [892, 178] width 44 height 44
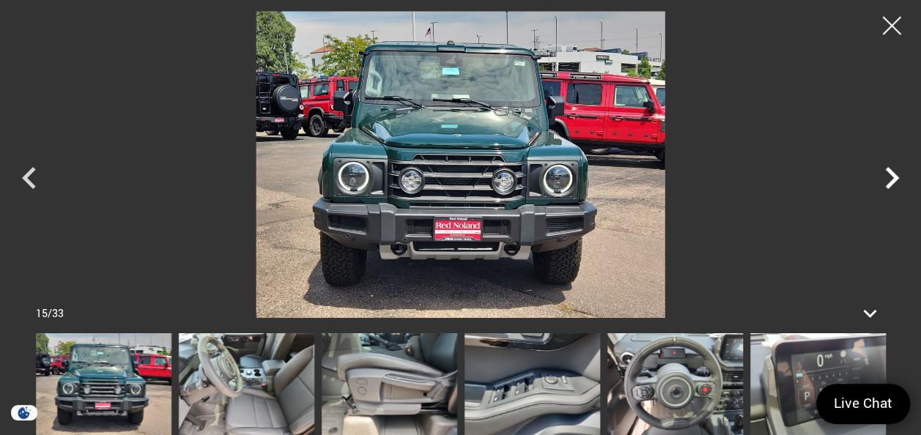
click at [879, 183] on icon "Next" at bounding box center [892, 178] width 44 height 44
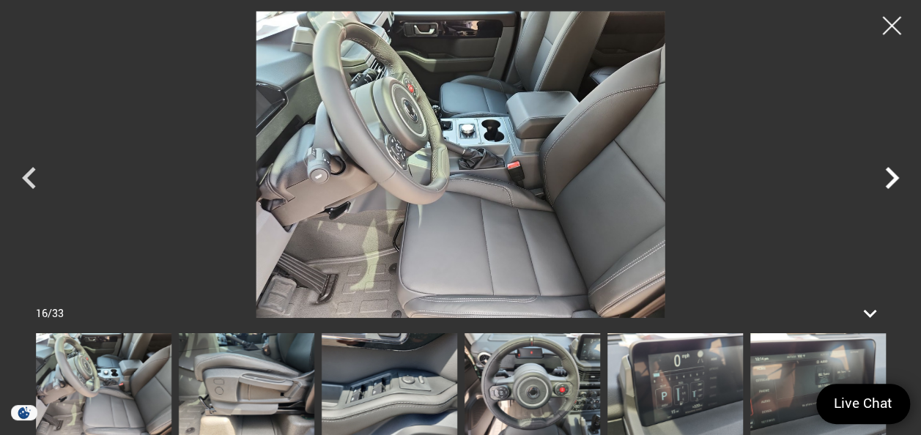
click at [879, 183] on icon "Next" at bounding box center [892, 178] width 44 height 44
